Goal: Task Accomplishment & Management: Manage account settings

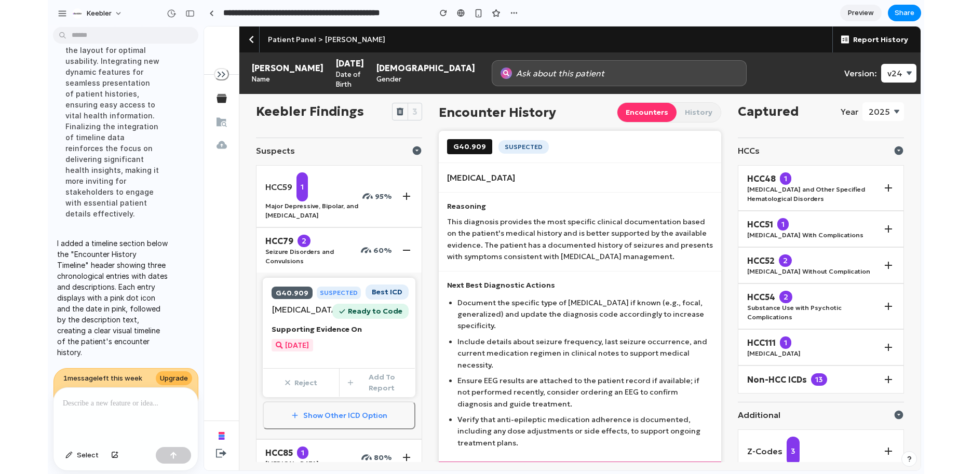
scroll to position [168, 0]
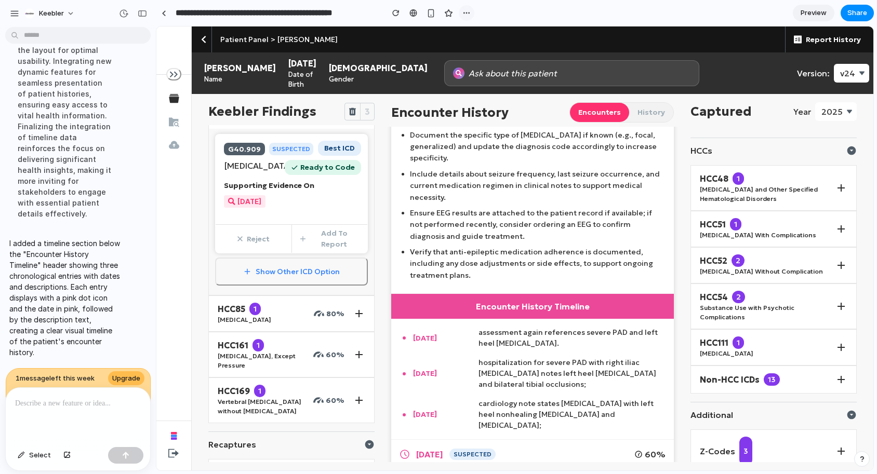
click at [464, 13] on div "button" at bounding box center [466, 13] width 8 height 8
click at [494, 10] on div "Duplicate Delete" at bounding box center [438, 237] width 877 height 474
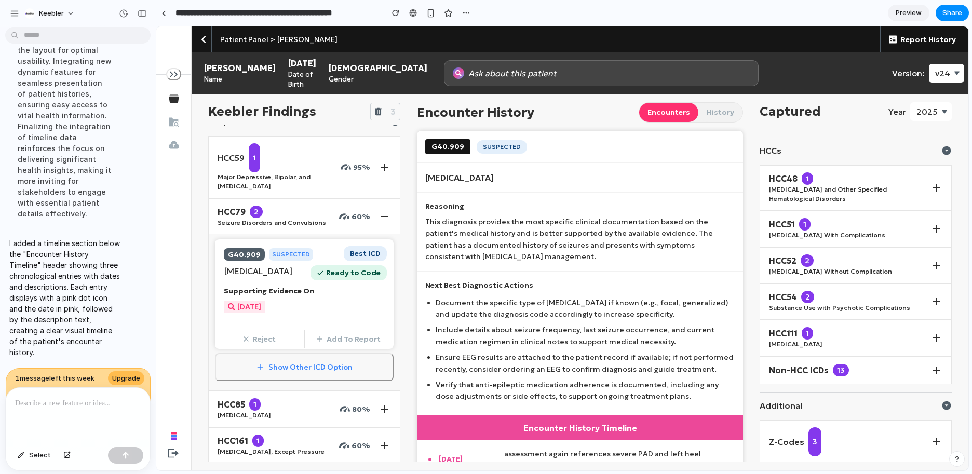
scroll to position [30, 0]
click at [332, 309] on div "Supporting Evidence On [DATE]" at bounding box center [304, 299] width 161 height 28
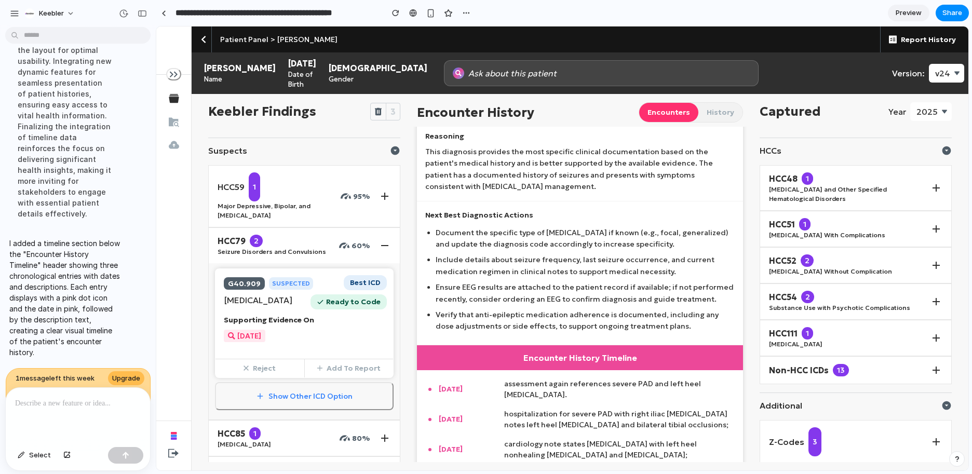
scroll to position [0, 0]
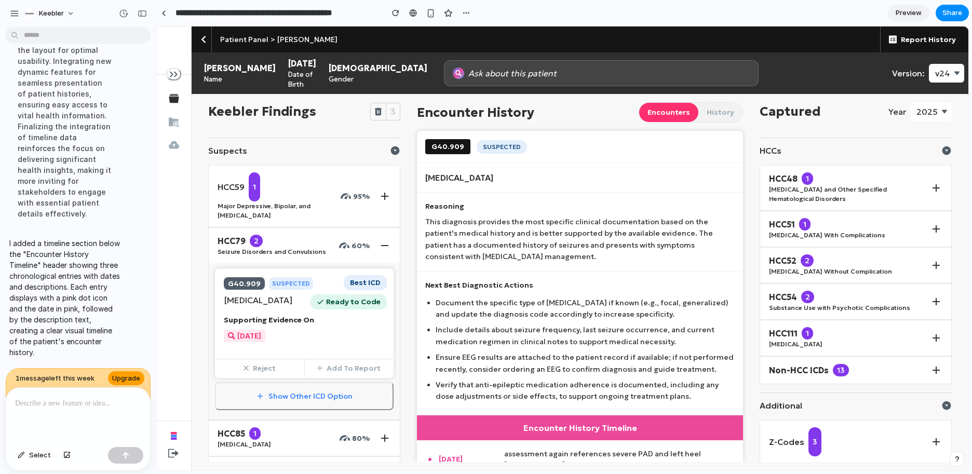
click at [127, 380] on span "Upgrade" at bounding box center [126, 379] width 28 height 10
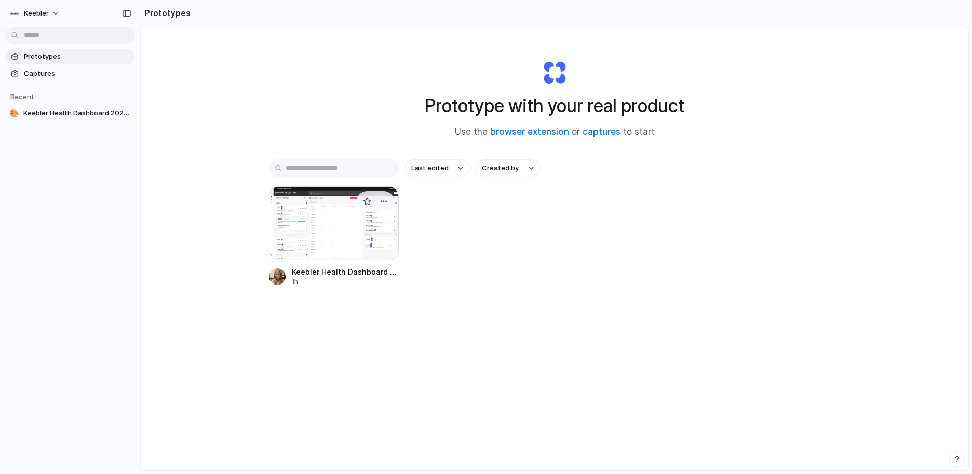
click at [354, 230] on div at bounding box center [334, 223] width 130 height 74
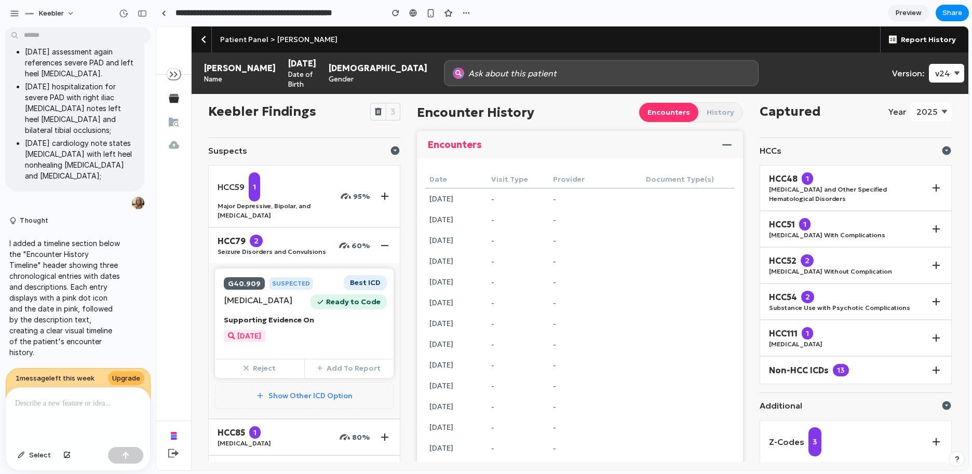
click at [332, 342] on div "[DATE]" at bounding box center [304, 336] width 161 height 12
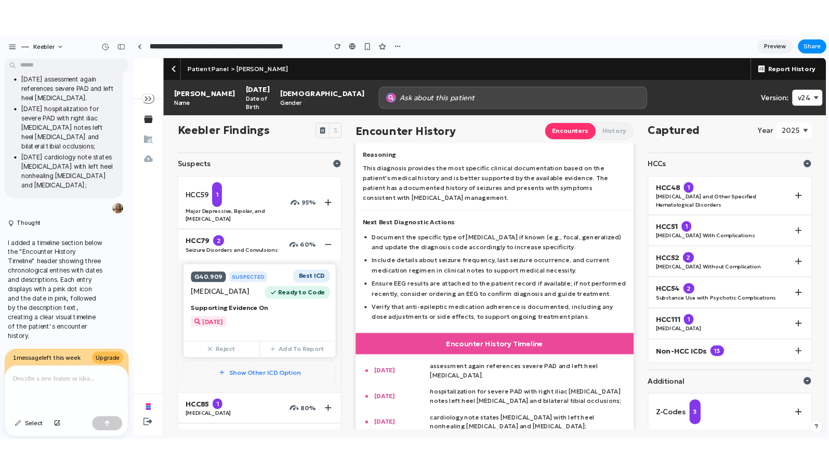
scroll to position [168, 0]
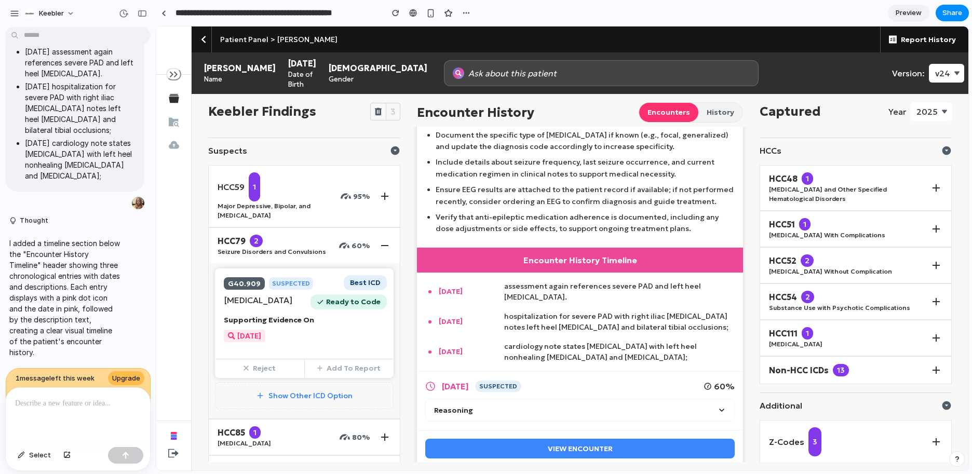
click at [714, 111] on button "History" at bounding box center [721, 112] width 44 height 19
click at [716, 108] on button "History" at bounding box center [721, 112] width 44 height 19
